Goal: Task Accomplishment & Management: Complete application form

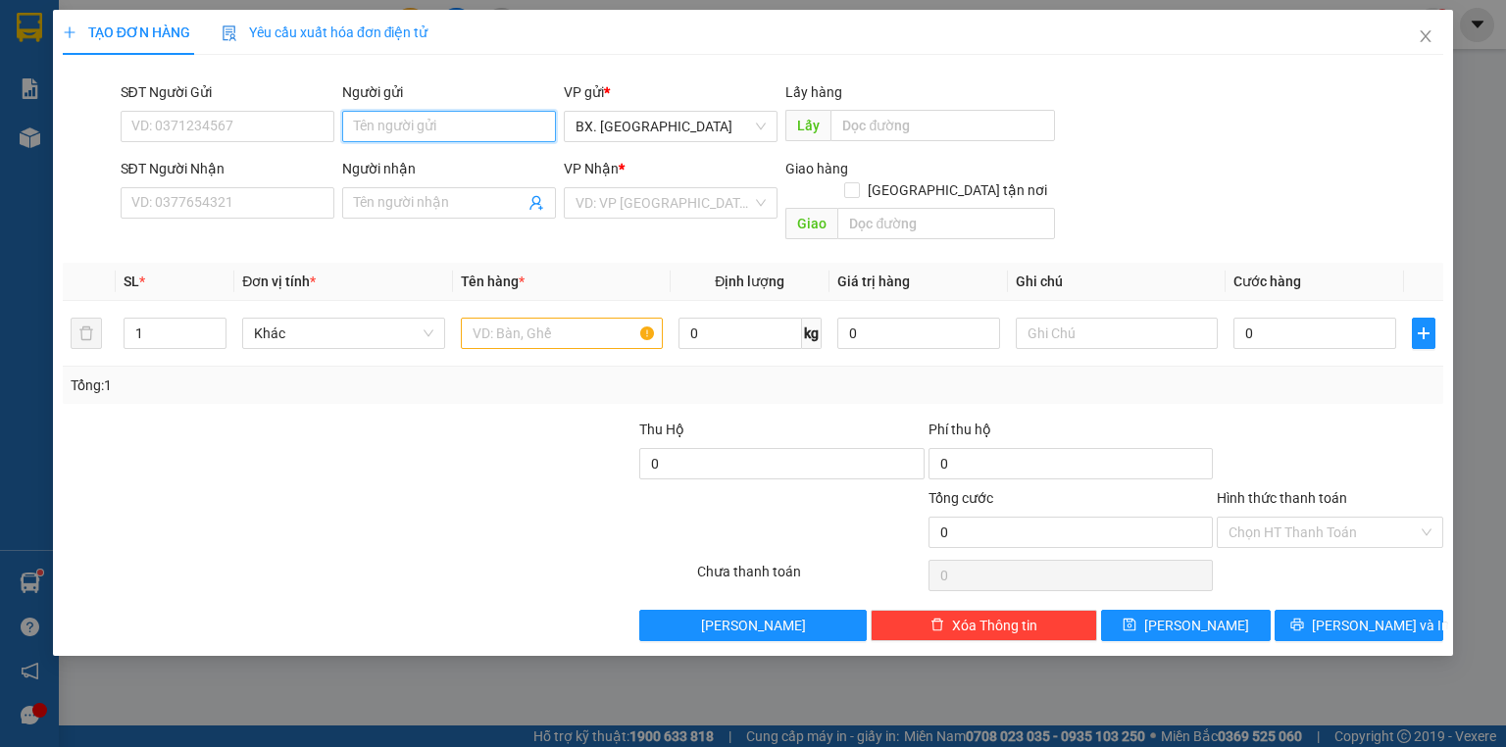
click at [404, 126] on input "Người gửi" at bounding box center [449, 126] width 214 height 31
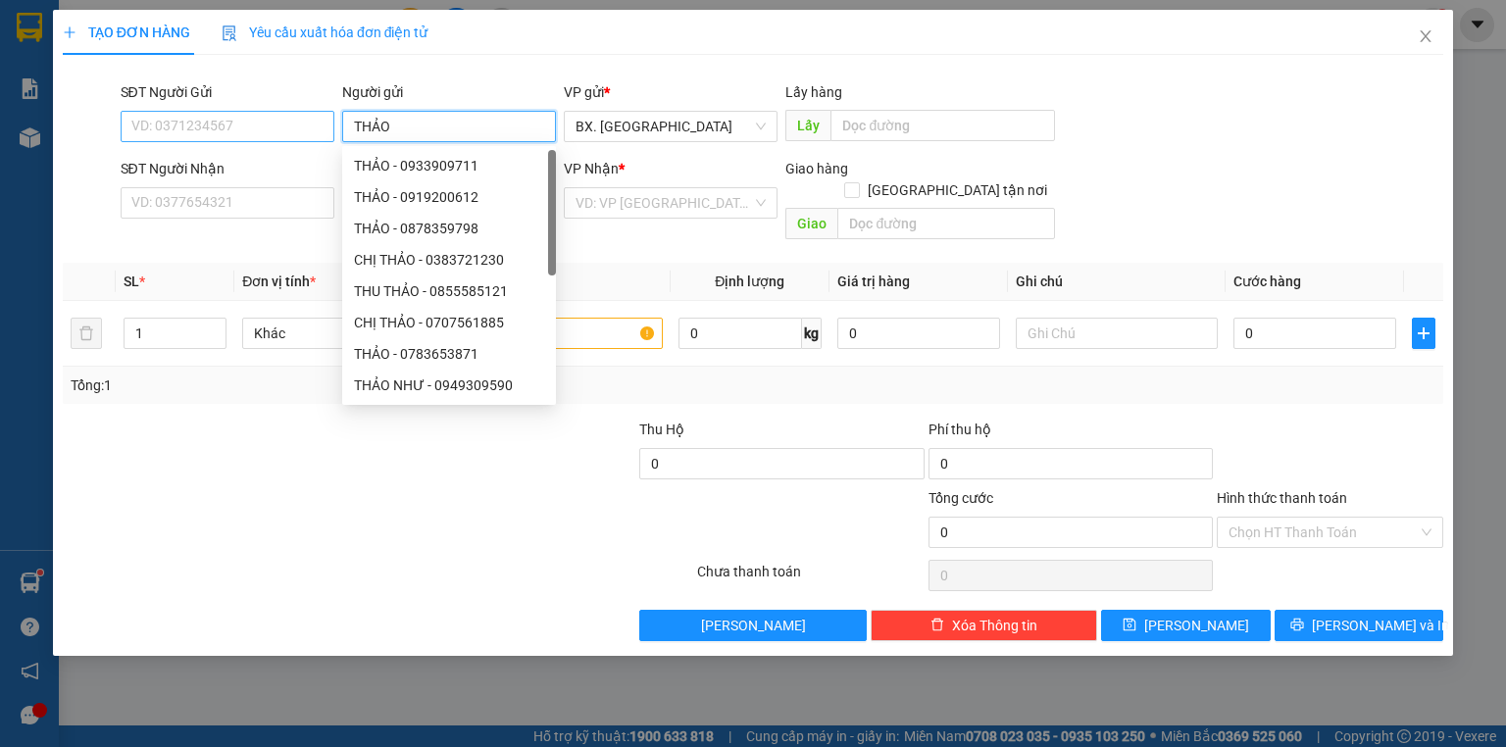
type input "THẢO"
click at [243, 125] on input "SĐT Người Gửi" at bounding box center [228, 126] width 214 height 31
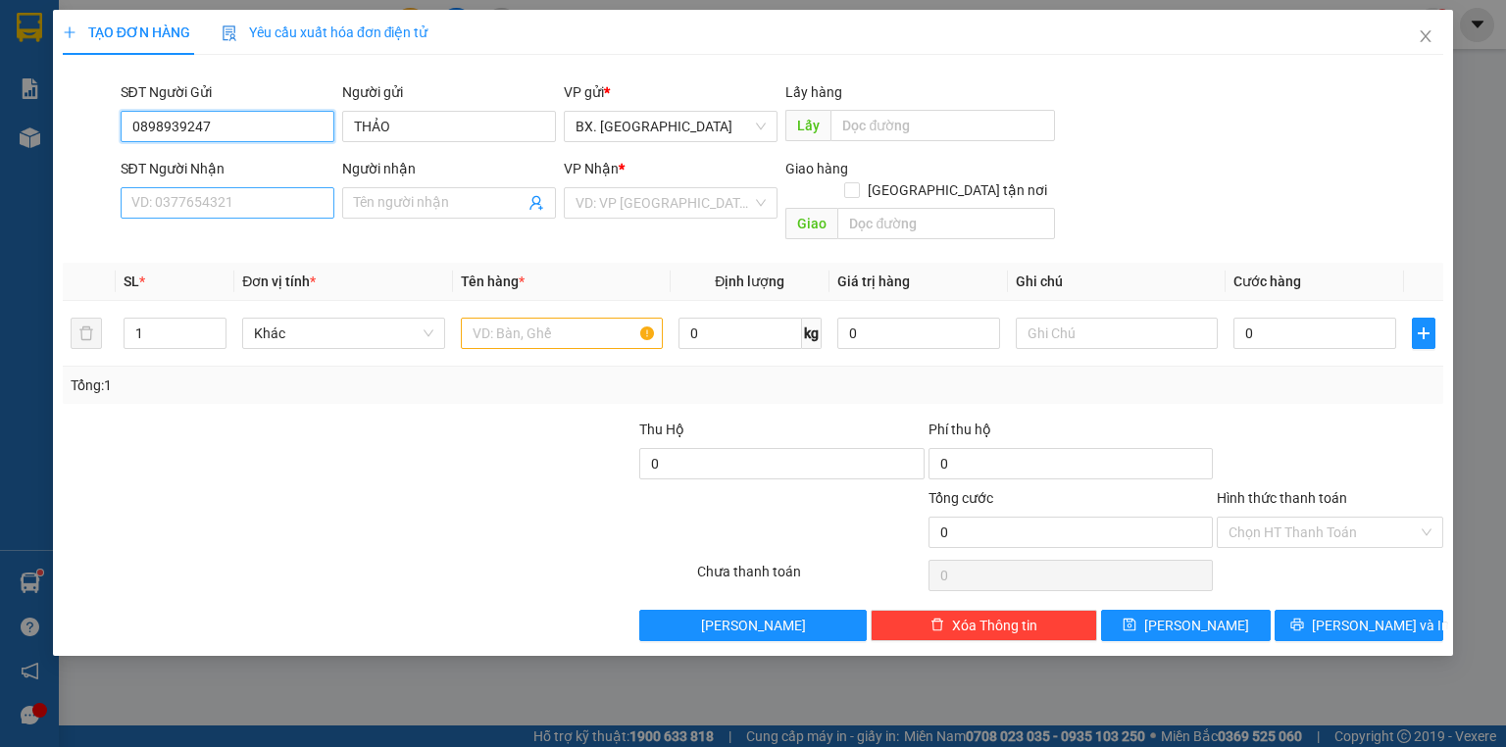
type input "0898939247"
click at [236, 201] on input "SĐT Người Nhận" at bounding box center [228, 202] width 214 height 31
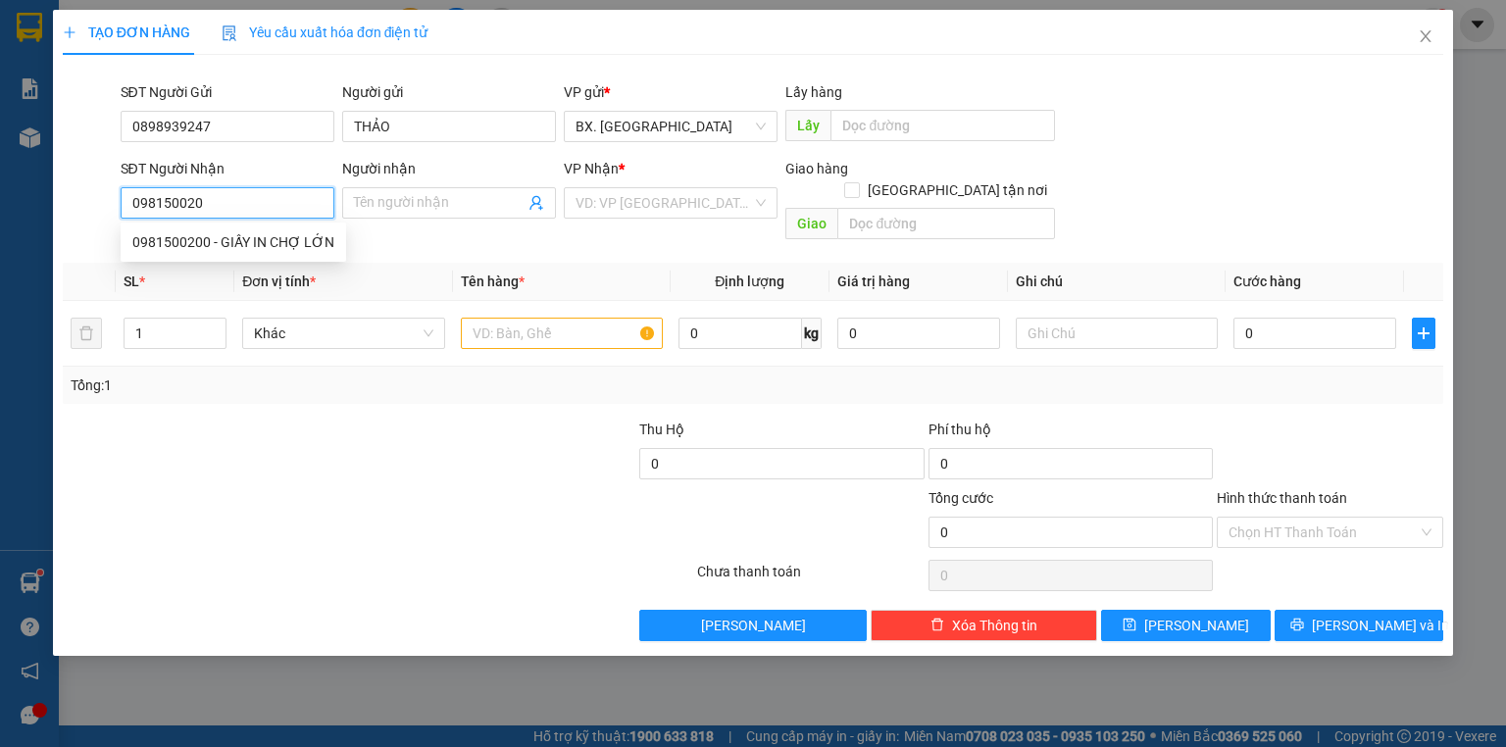
type input "0981500200"
click at [267, 240] on div "0981500200 - GIẤY IN CHỢ LỚN" at bounding box center [233, 242] width 202 height 22
type input "GIẤY IN CHỢ LỚN"
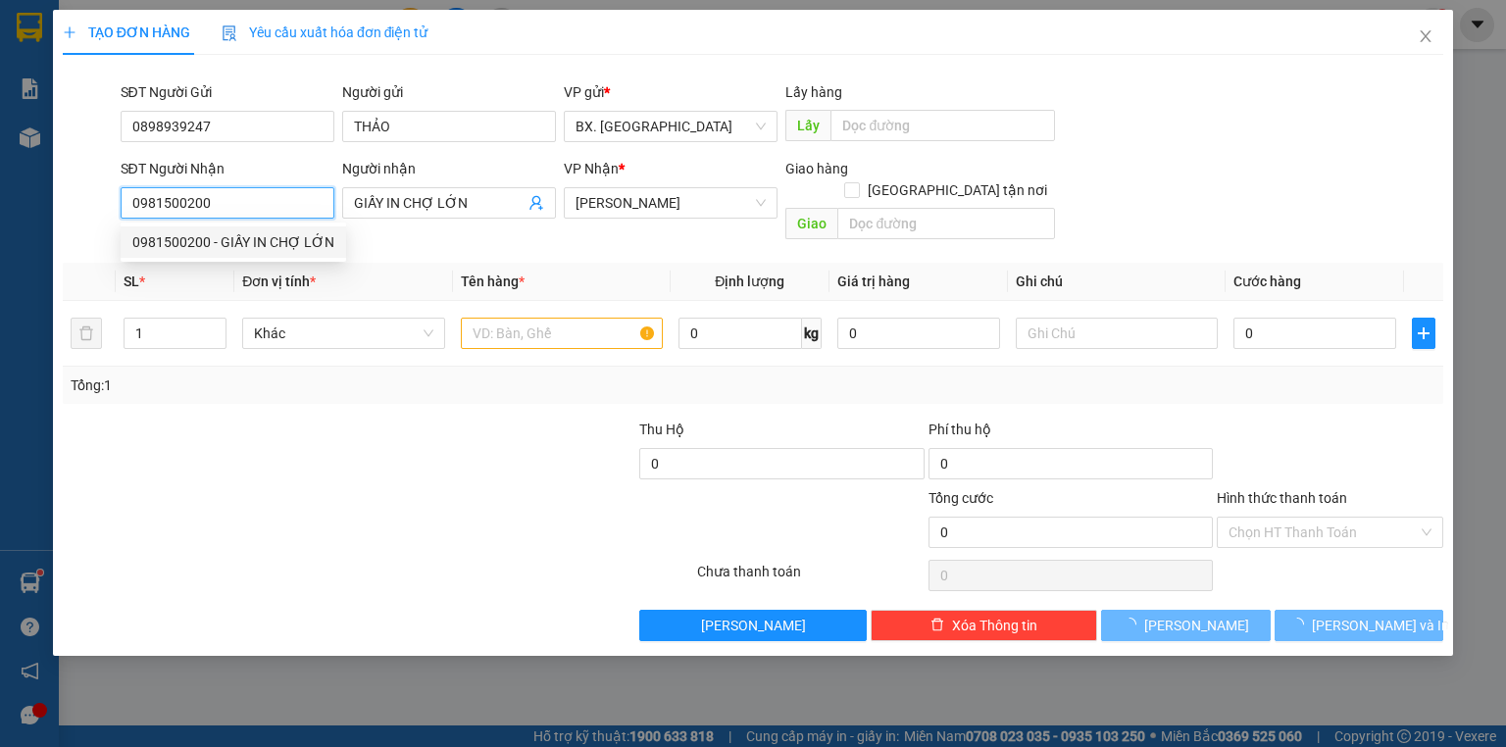
type input "50.000"
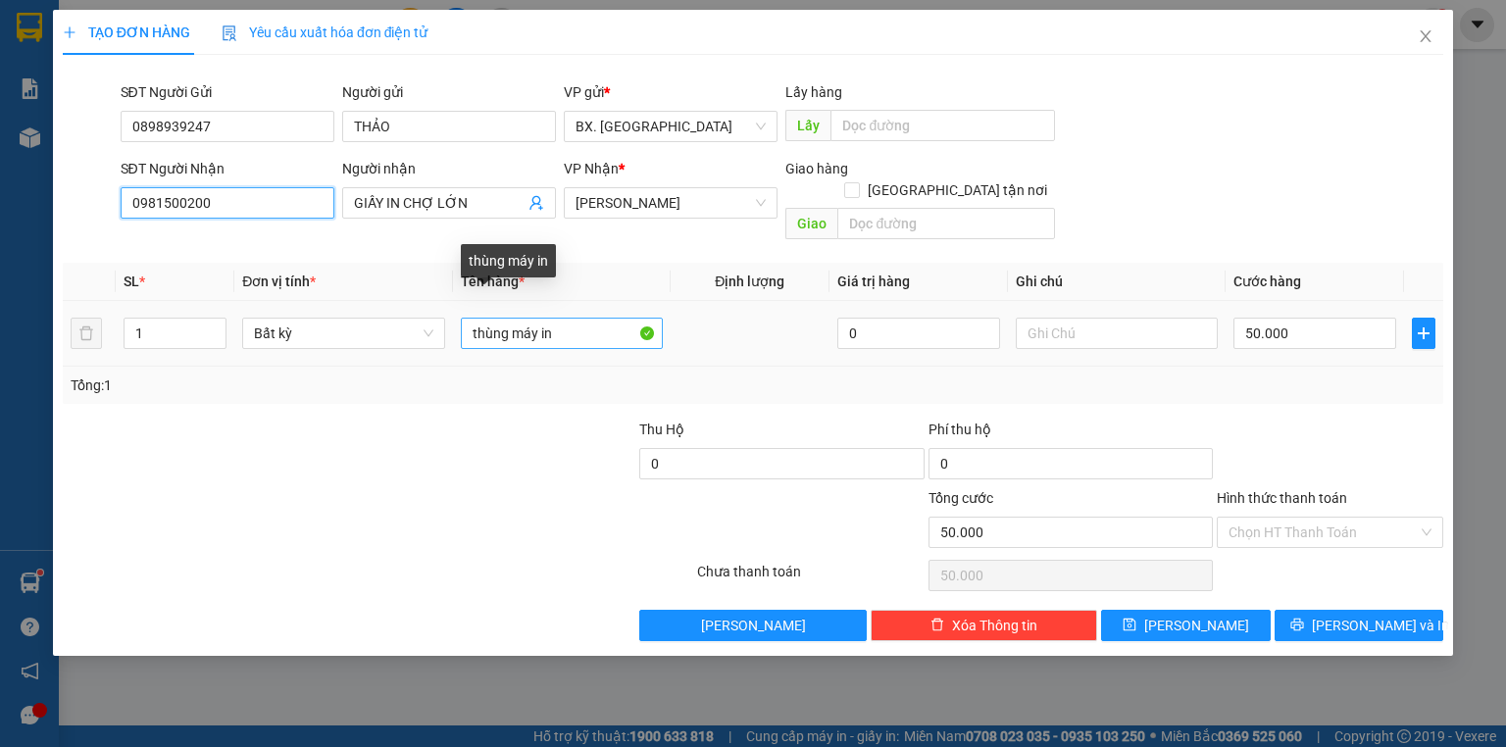
type input "0981500200"
click at [473, 318] on input "thùng máy in" at bounding box center [562, 333] width 202 height 31
click at [670, 198] on span "[PERSON_NAME]" at bounding box center [671, 202] width 190 height 29
type input "1 thùng máy in"
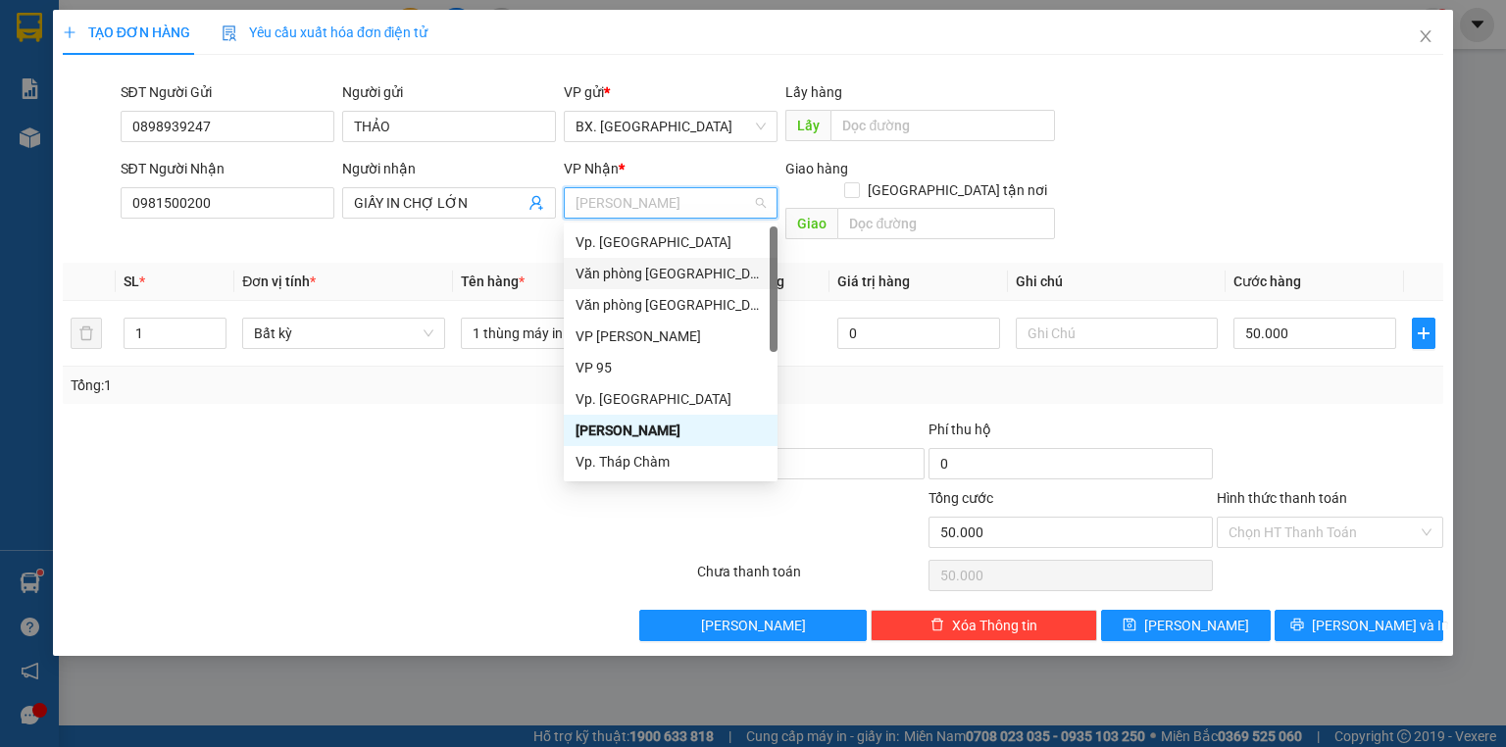
click at [661, 267] on div "Văn phòng [GEOGRAPHIC_DATA]" at bounding box center [671, 274] width 190 height 22
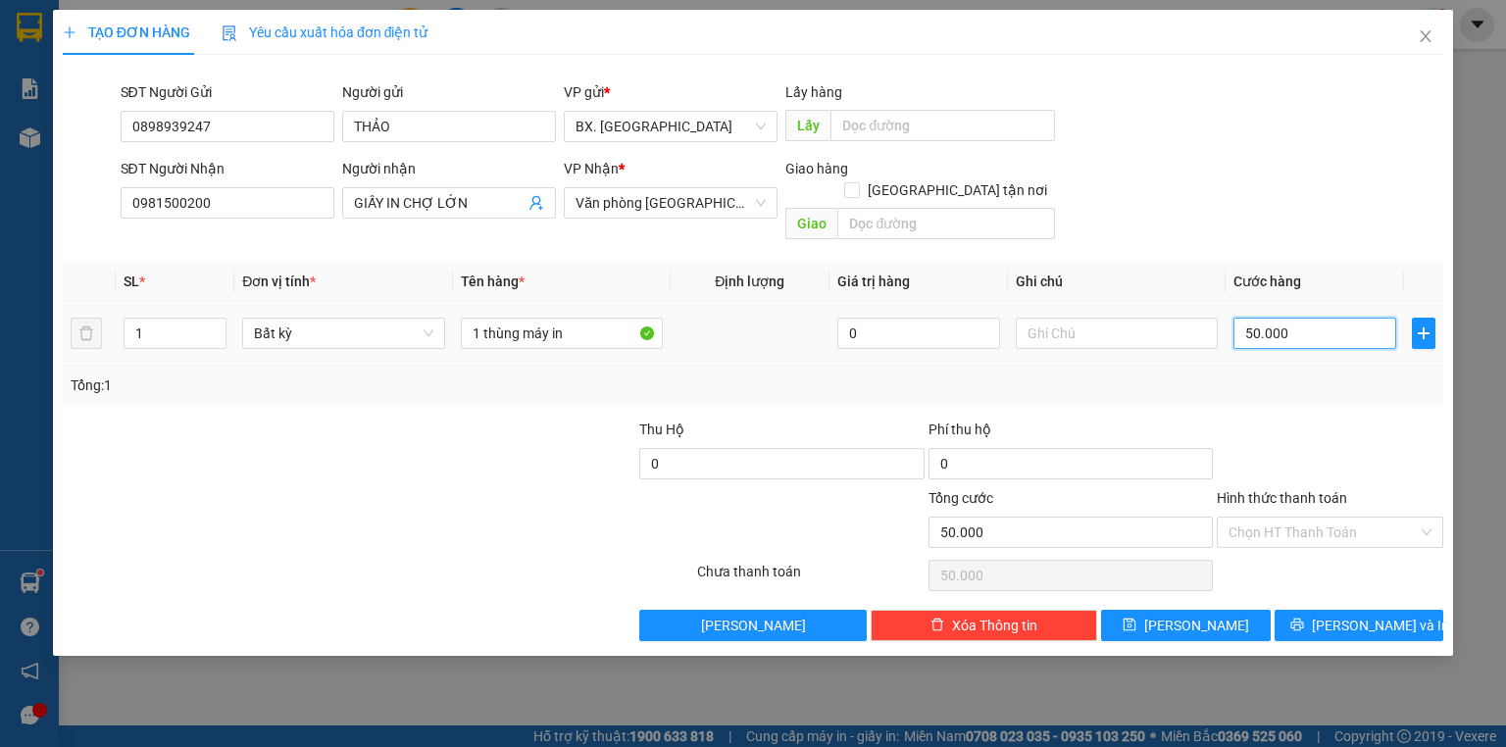
click at [1303, 318] on input "50.000" at bounding box center [1314, 333] width 163 height 31
type input "7"
type input "70"
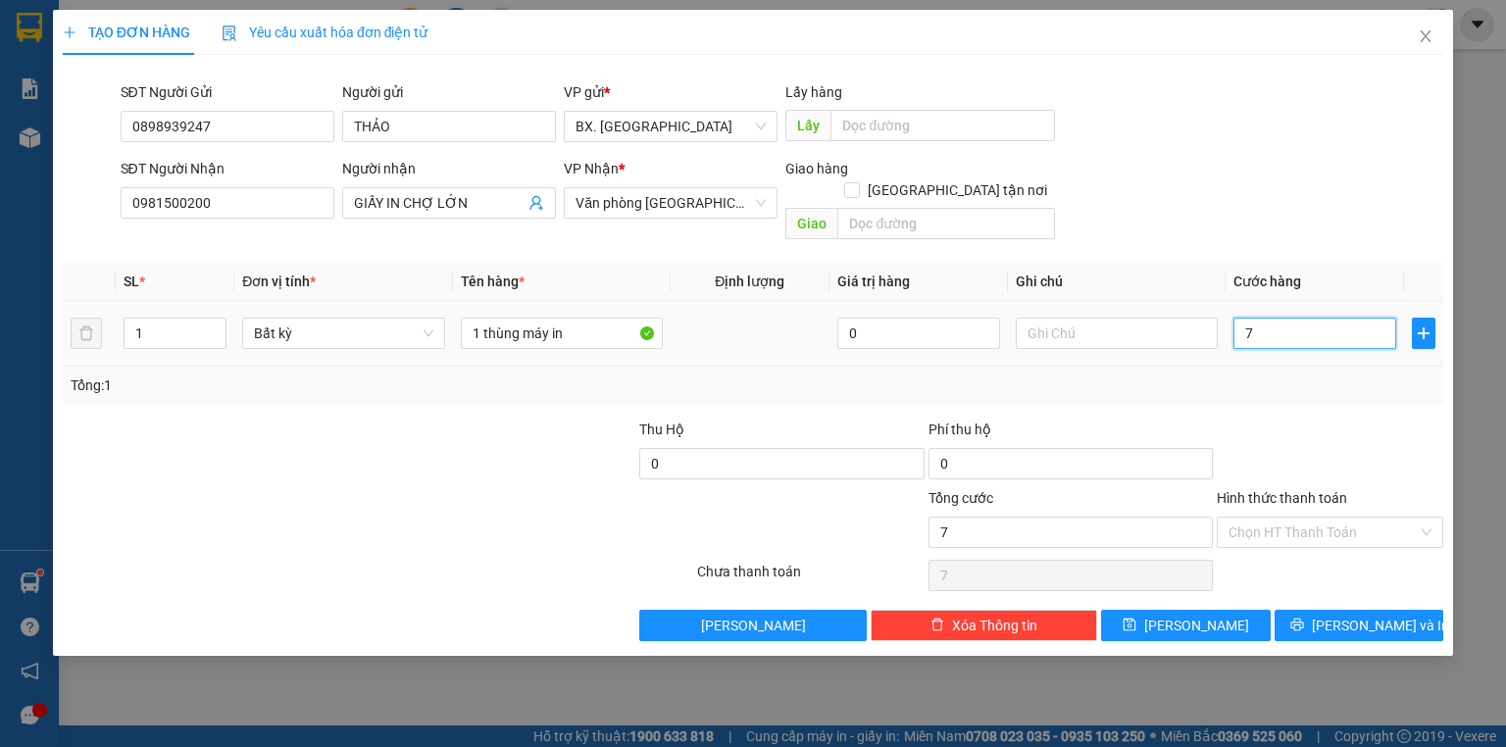
type input "70"
type input "700"
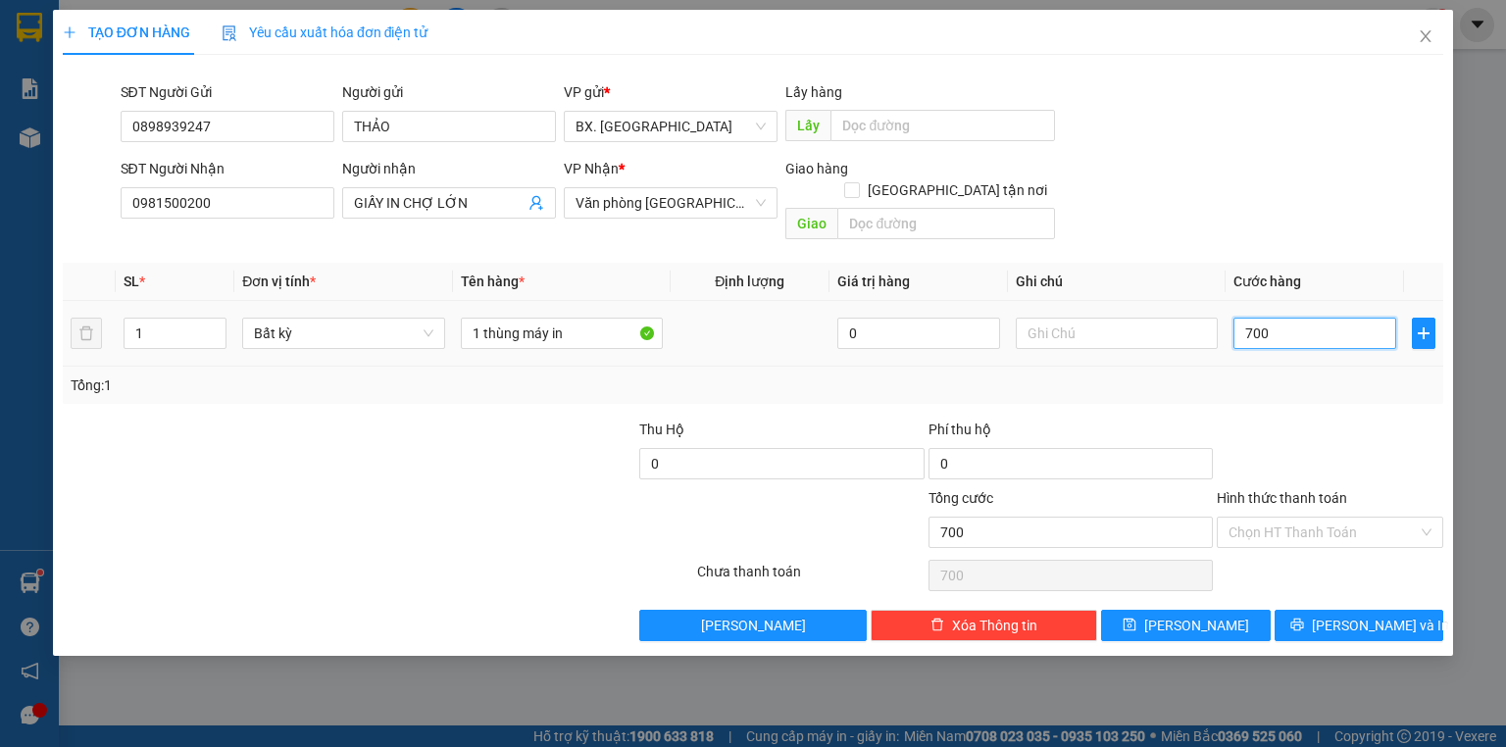
type input "7.000"
type input "70.000"
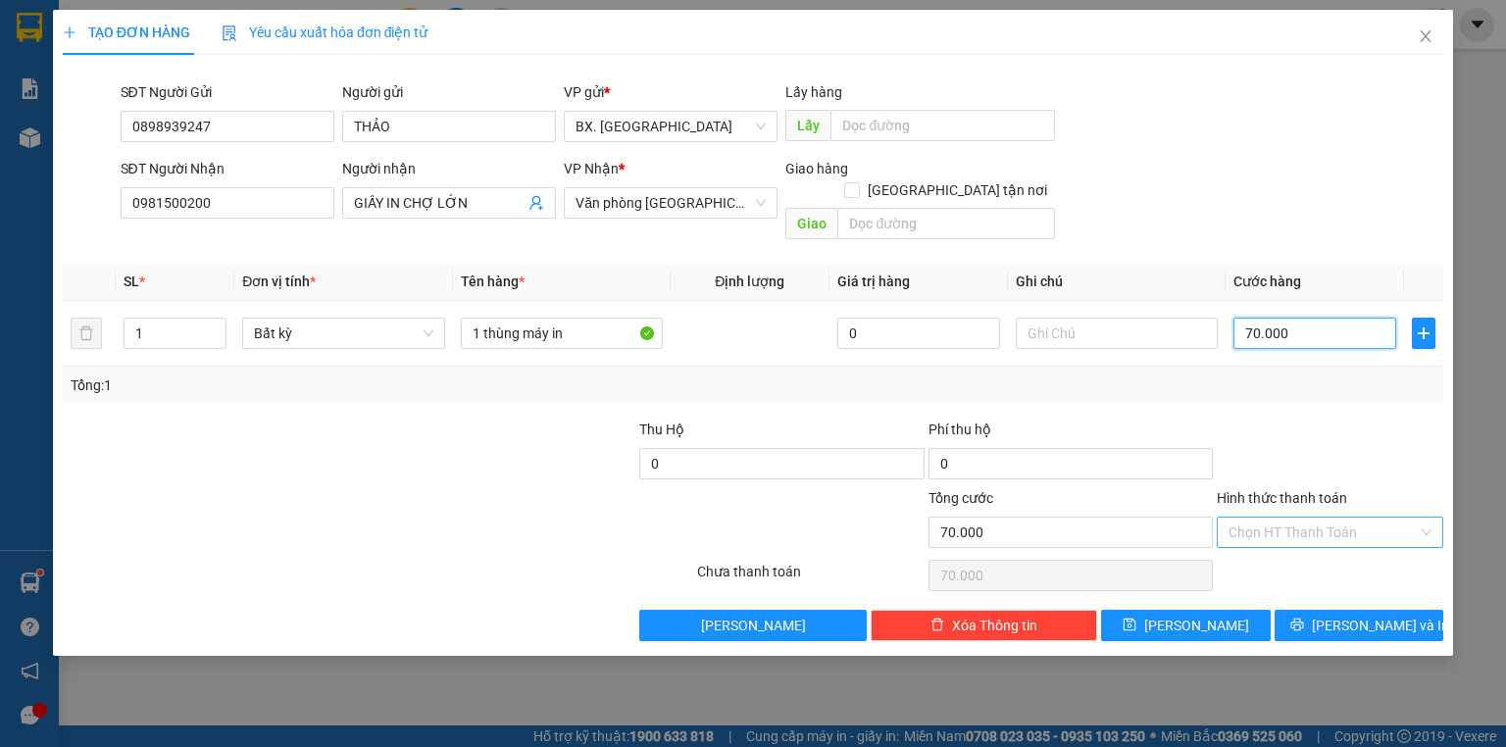
type input "70.000"
click at [1329, 518] on input "Hình thức thanh toán" at bounding box center [1322, 532] width 189 height 29
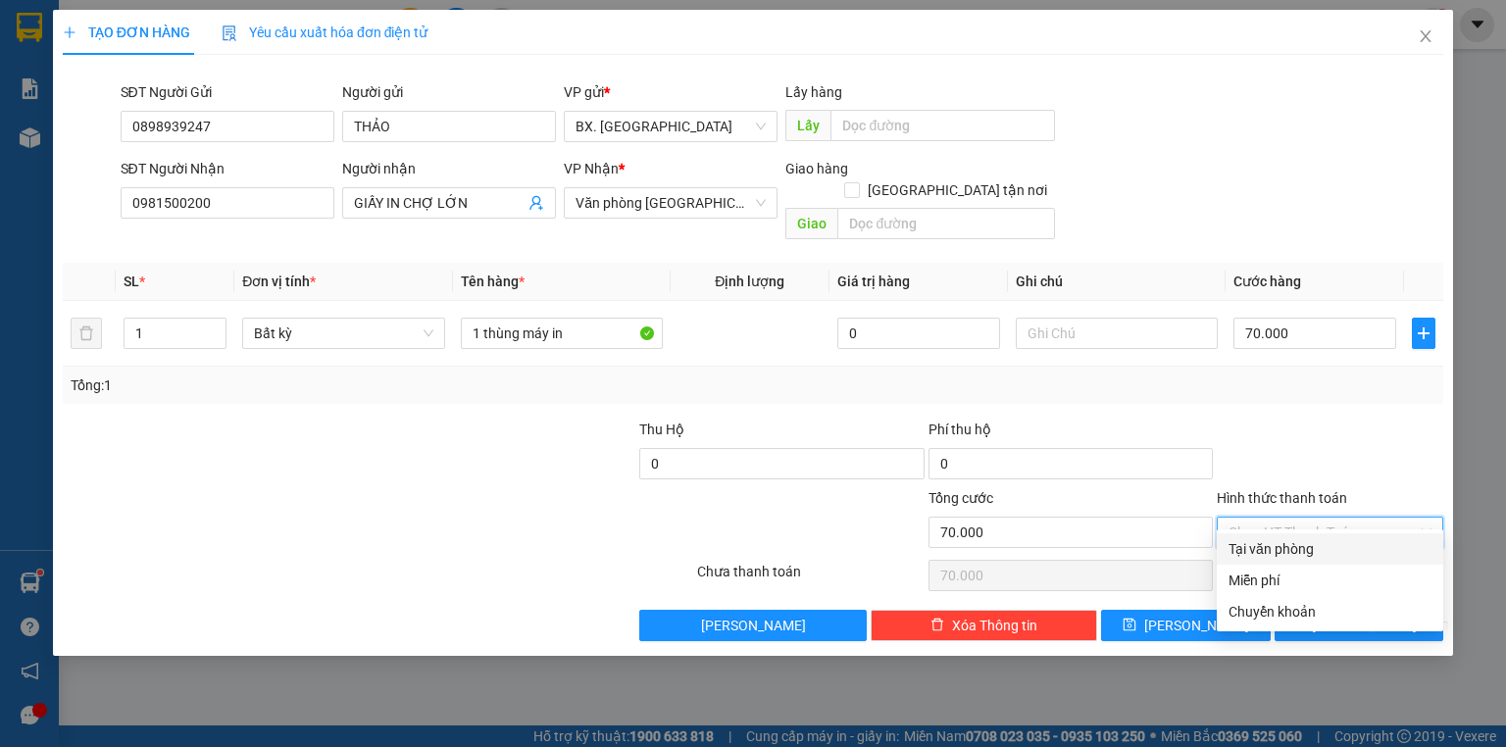
click at [1259, 557] on div "Tại văn phòng" at bounding box center [1329, 549] width 203 height 22
type input "0"
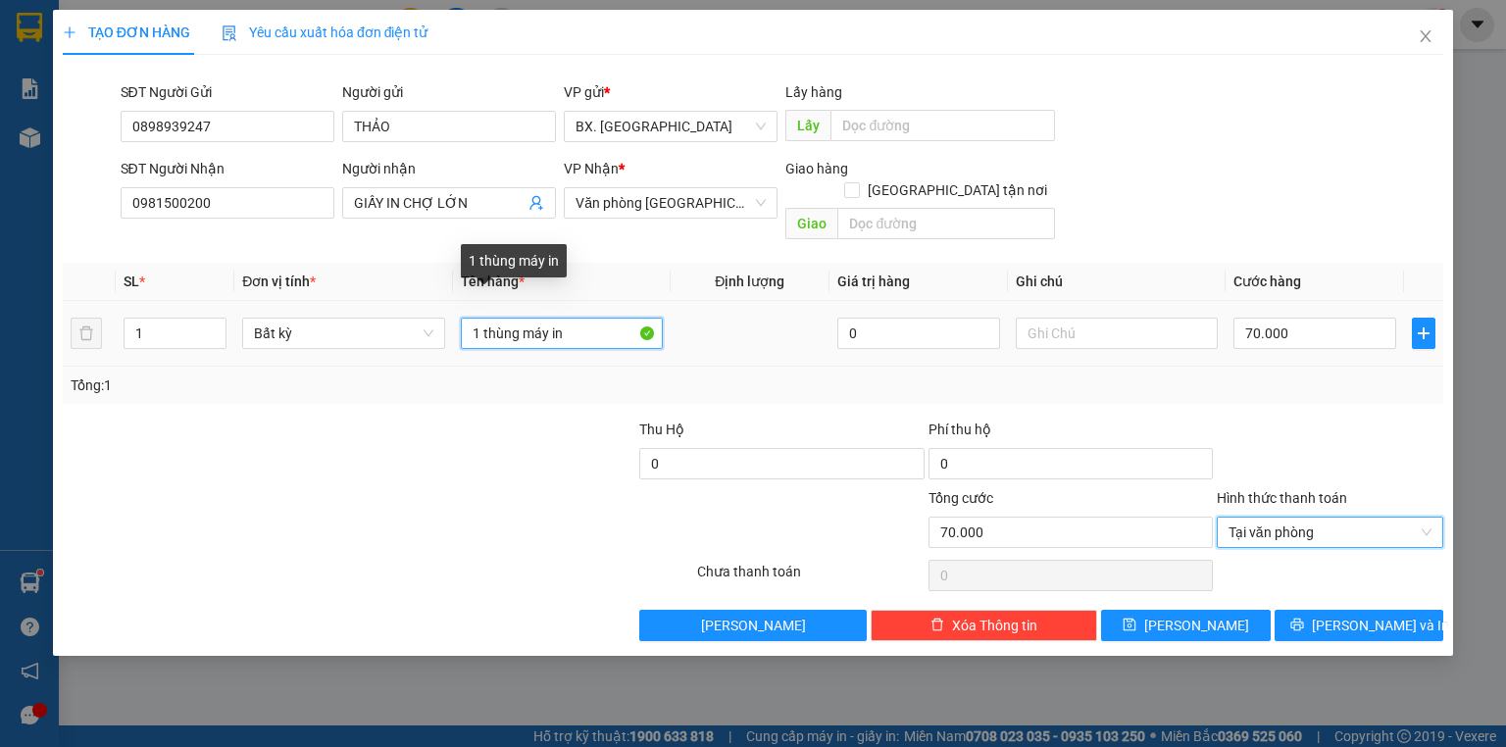
click at [597, 318] on input "1 thùng máy in" at bounding box center [562, 333] width 202 height 31
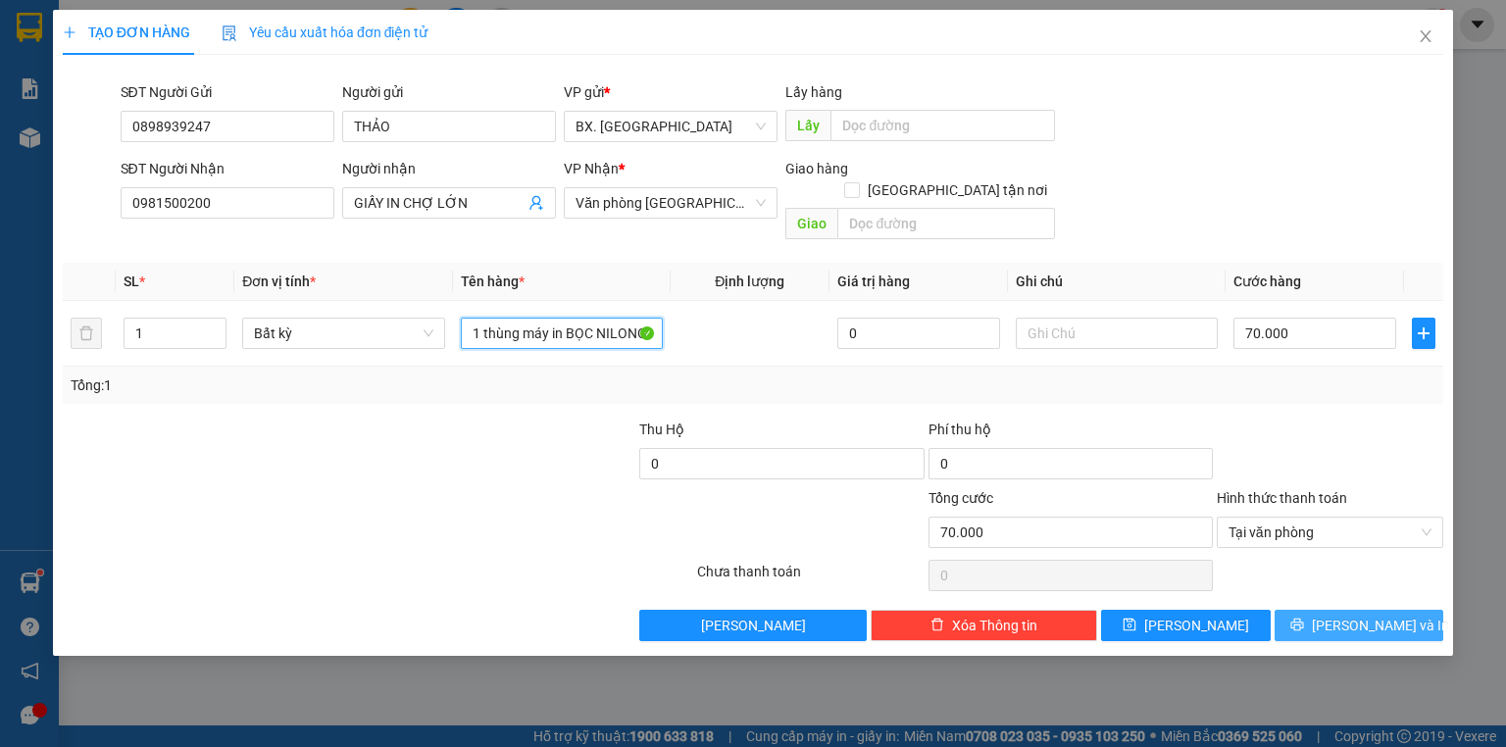
type input "1 thùng máy in BỌC NILONG"
click at [1343, 615] on span "[PERSON_NAME] và In" at bounding box center [1380, 626] width 137 height 22
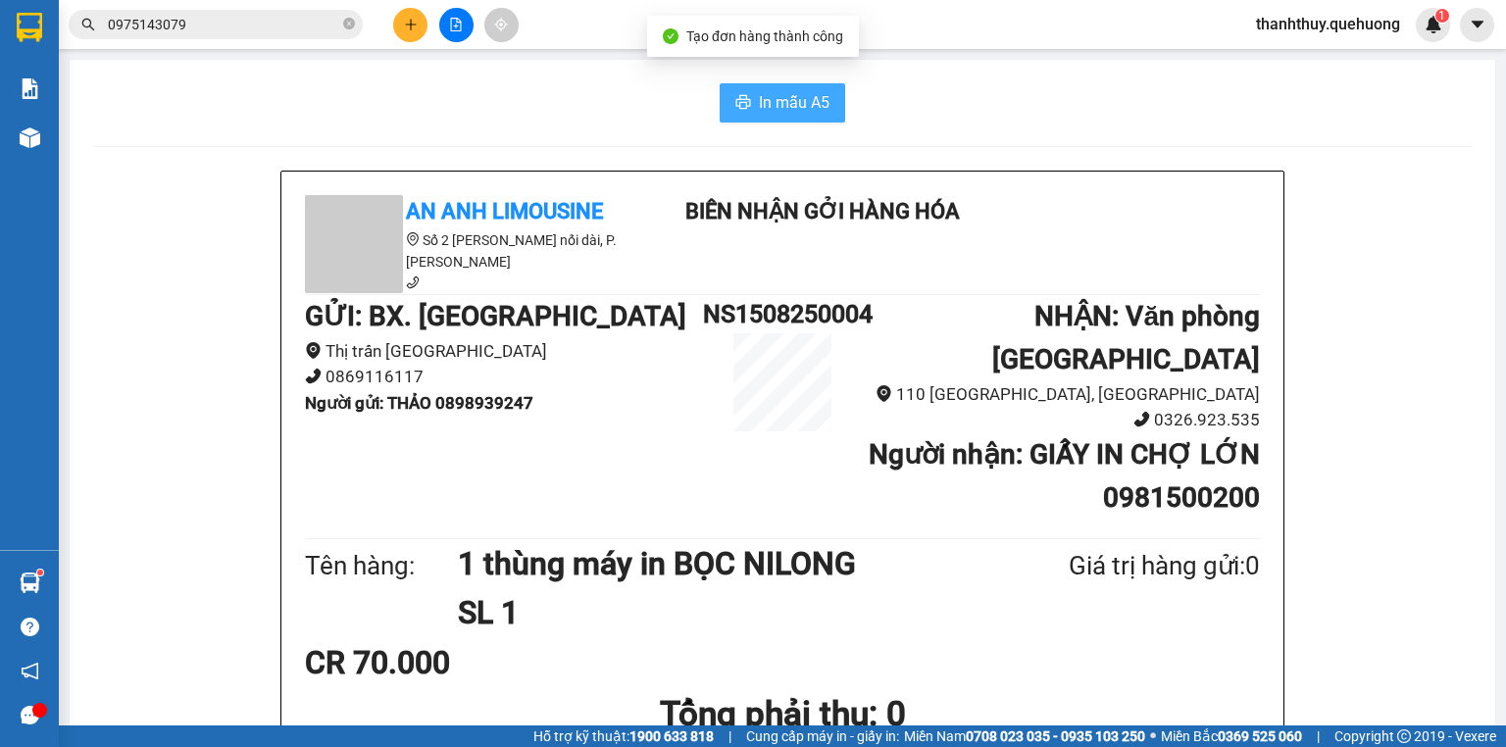
click at [795, 104] on span "In mẫu A5" at bounding box center [794, 102] width 71 height 25
